Goal: Find specific page/section: Find specific page/section

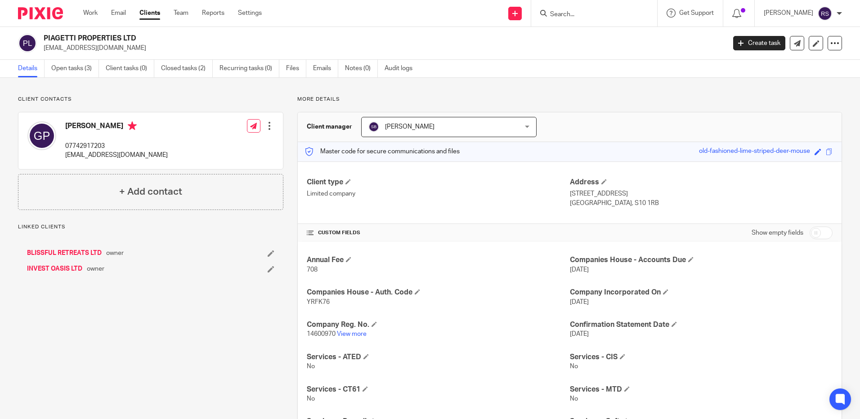
click at [569, 13] on input "Search" at bounding box center [589, 15] width 81 height 8
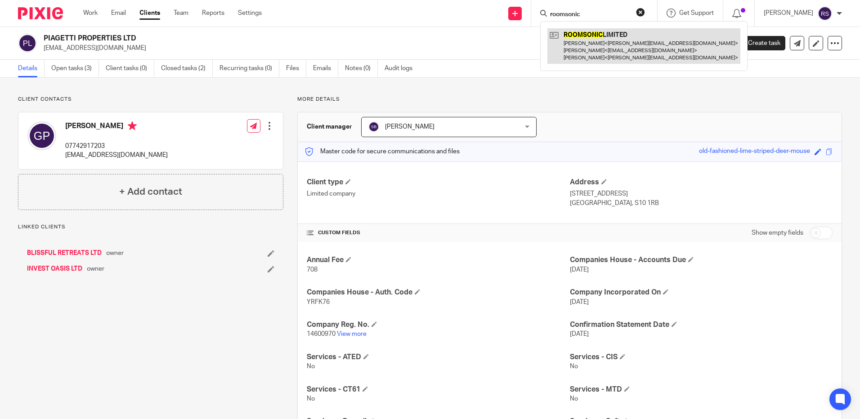
type input "roomsonic"
click at [606, 44] on link at bounding box center [643, 46] width 193 height 36
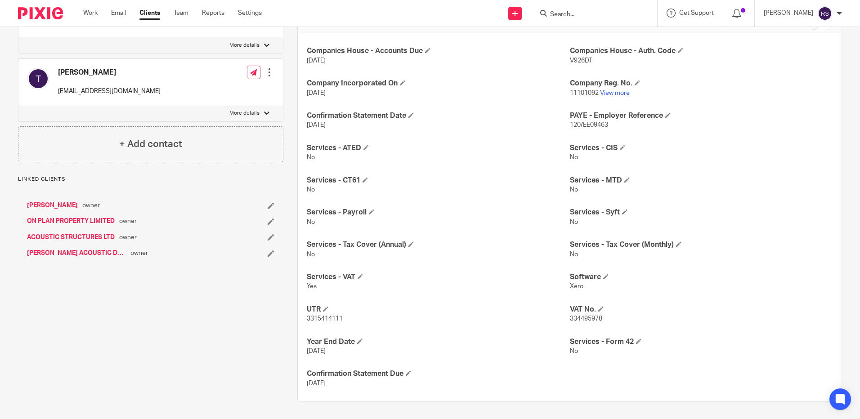
scroll to position [210, 0]
click at [623, 94] on link "View more" at bounding box center [615, 92] width 30 height 6
click at [570, 12] on input "Search" at bounding box center [589, 15] width 81 height 8
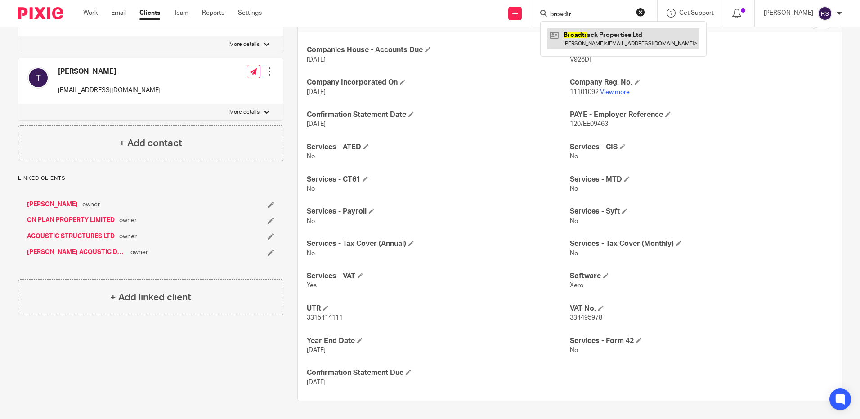
type input "broadtr"
click at [604, 31] on link at bounding box center [623, 38] width 152 height 21
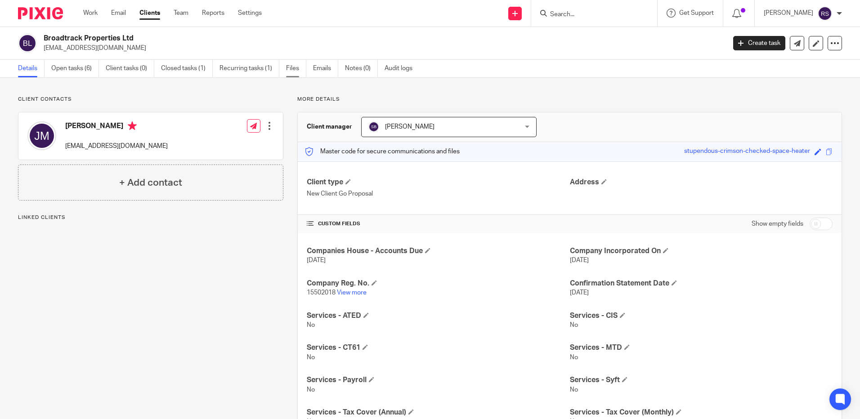
click at [293, 65] on link "Files" at bounding box center [296, 69] width 20 height 18
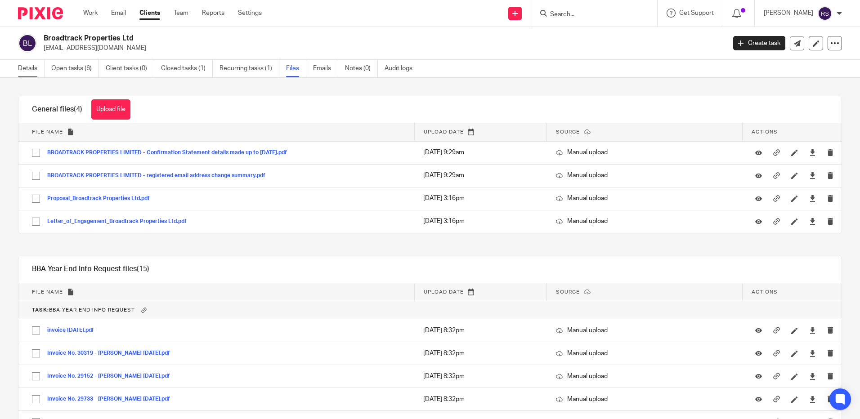
click at [26, 66] on link "Details" at bounding box center [31, 69] width 27 height 18
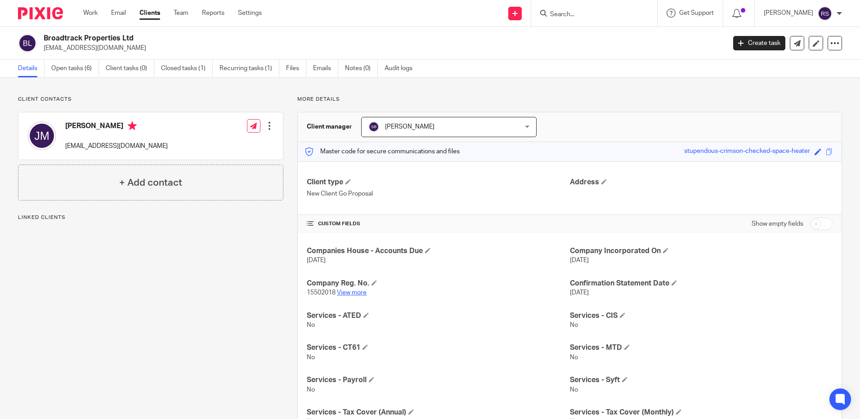
click at [347, 291] on link "View more" at bounding box center [352, 293] width 30 height 6
